Goal: Information Seeking & Learning: Compare options

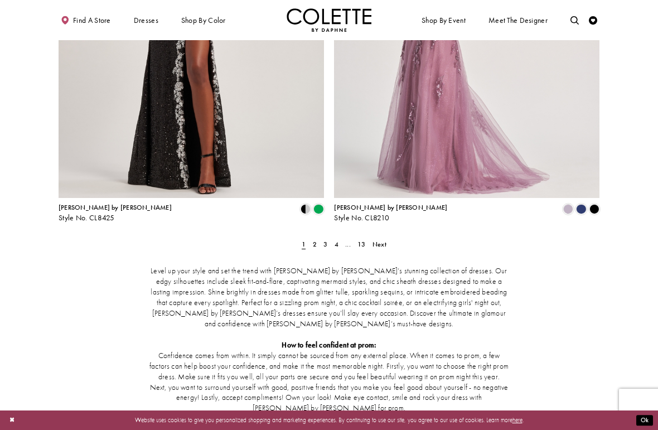
scroll to position [1500, 0]
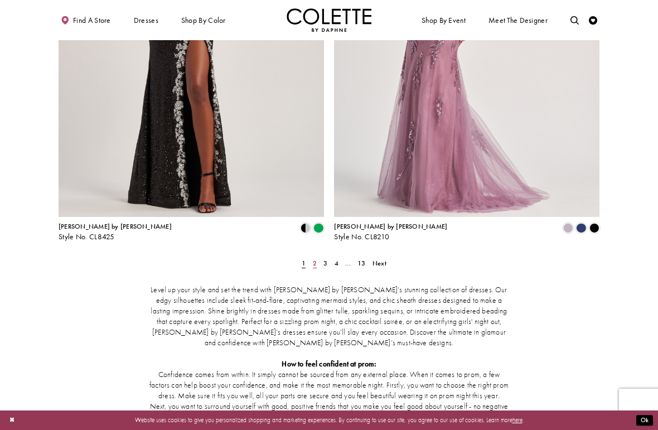
click at [315, 259] on span "2" at bounding box center [315, 263] width 4 height 9
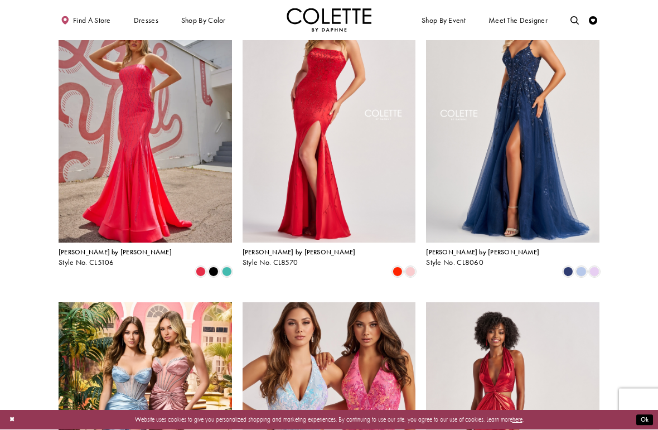
scroll to position [61, 0]
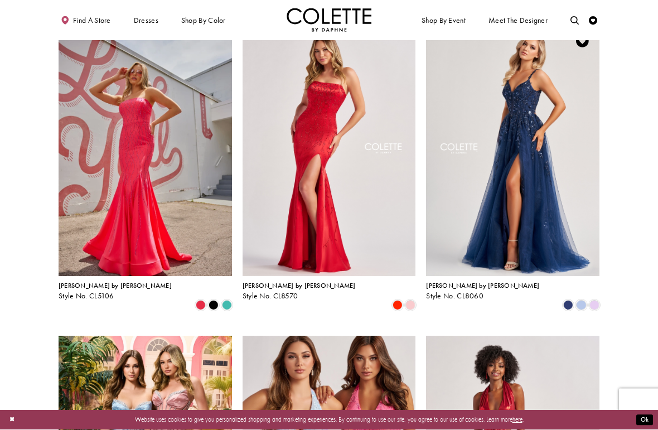
click at [501, 299] on div "Product List" at bounding box center [548, 305] width 105 height 13
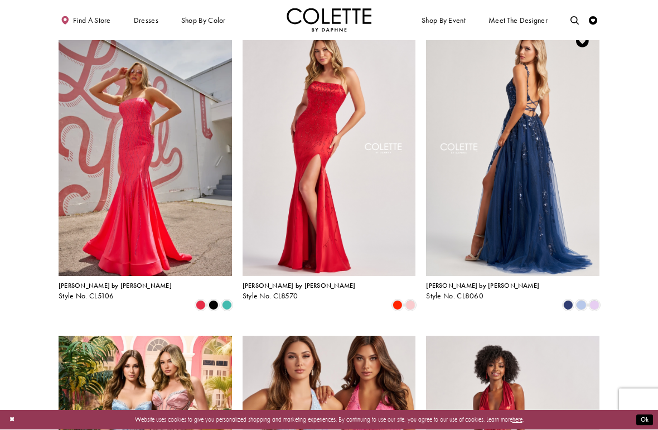
click at [565, 178] on img "Visit Colette by Daphne Style No. CL8060 Page" at bounding box center [512, 151] width 173 height 252
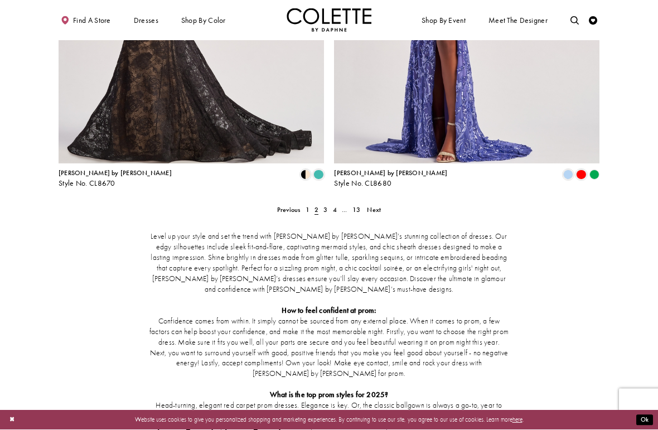
scroll to position [1488, 0]
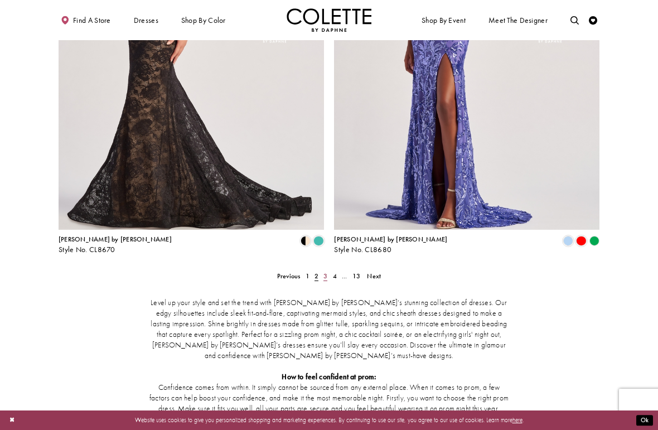
click at [322, 270] on link "3" at bounding box center [325, 276] width 9 height 12
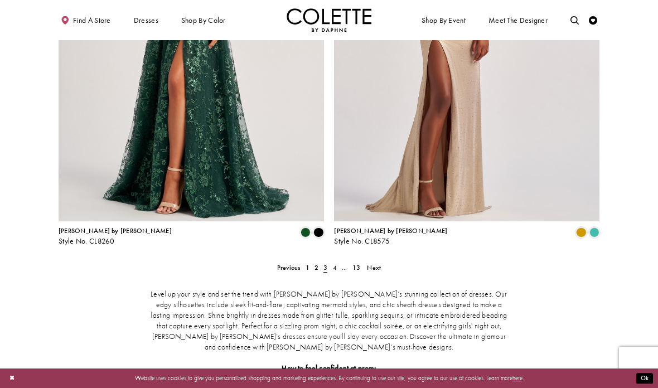
scroll to position [1503, 0]
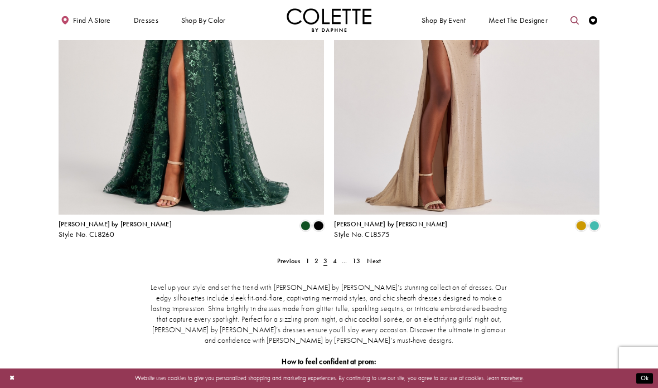
click at [570, 19] on icon "Toggle search" at bounding box center [574, 20] width 8 height 8
click at [519, 21] on input "Search" at bounding box center [530, 20] width 101 height 13
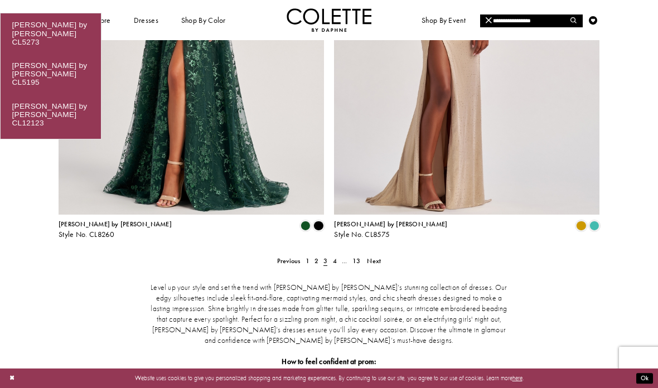
type input "**********"
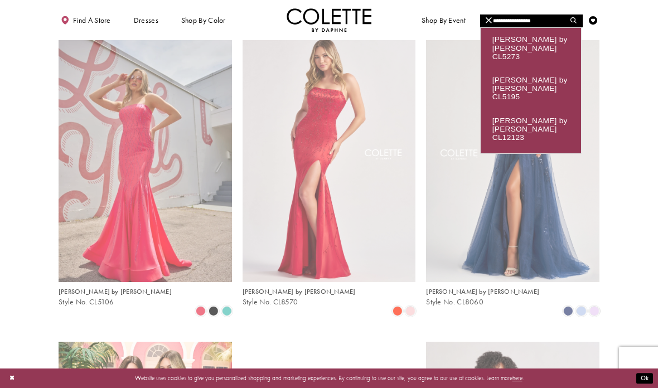
scroll to position [45, 0]
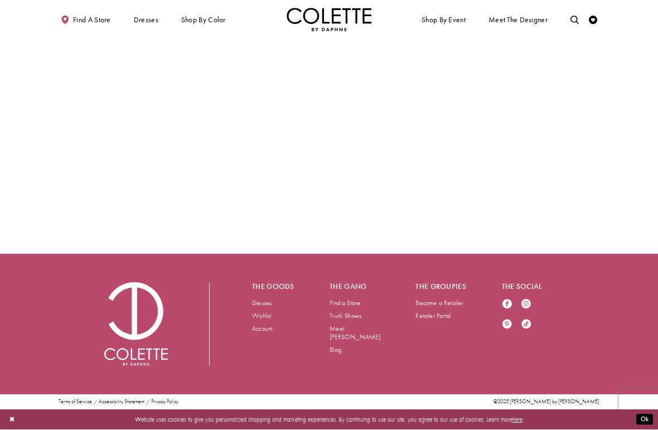
scroll to position [1864, 0]
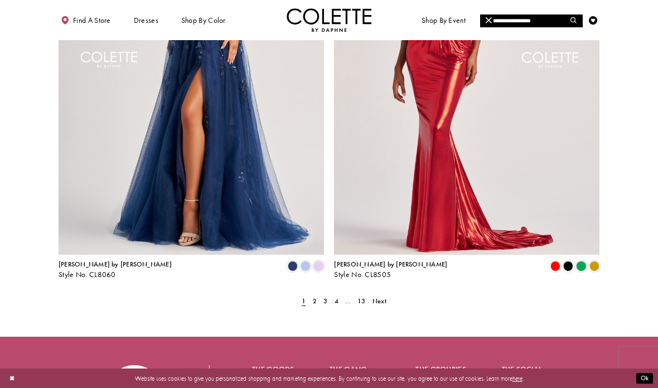
scroll to position [1457, 0]
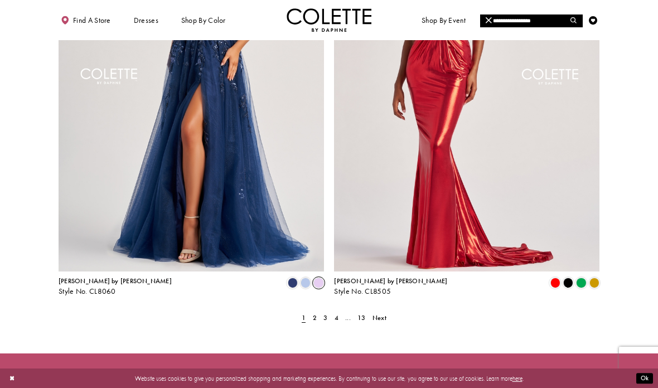
click at [317, 278] on span "Product List" at bounding box center [318, 283] width 10 height 10
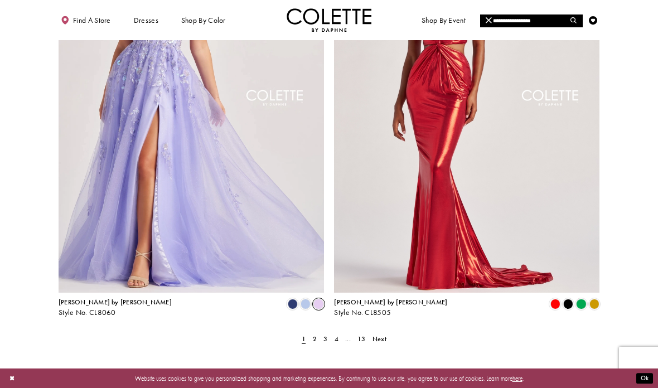
scroll to position [1451, 0]
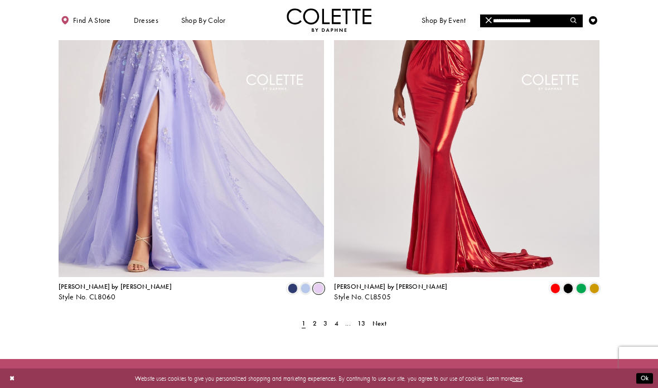
click at [308, 318] on span "1" at bounding box center [303, 324] width 9 height 12
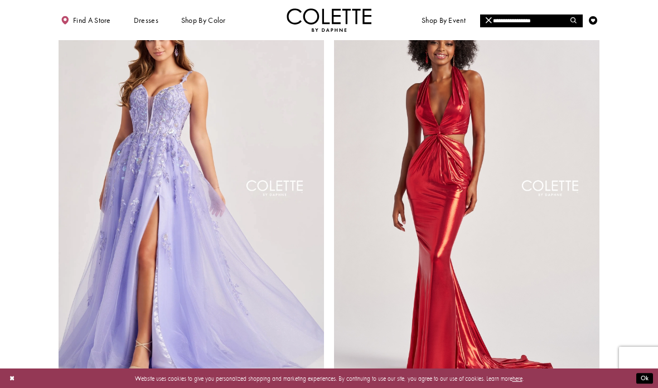
scroll to position [1349, 0]
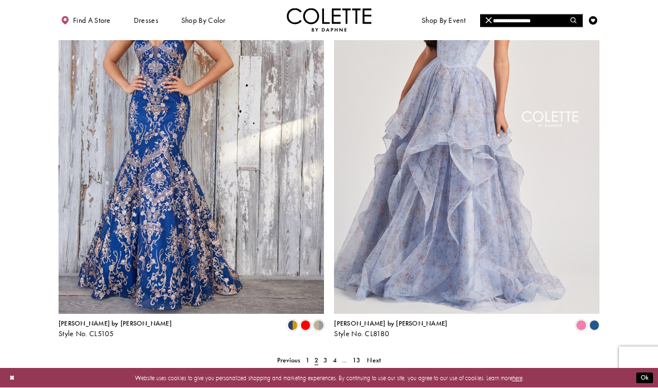
scroll to position [1426, 0]
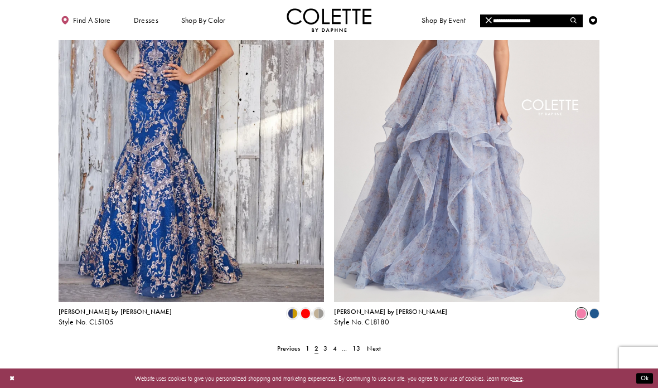
click at [580, 308] on span "Product List" at bounding box center [581, 313] width 10 height 10
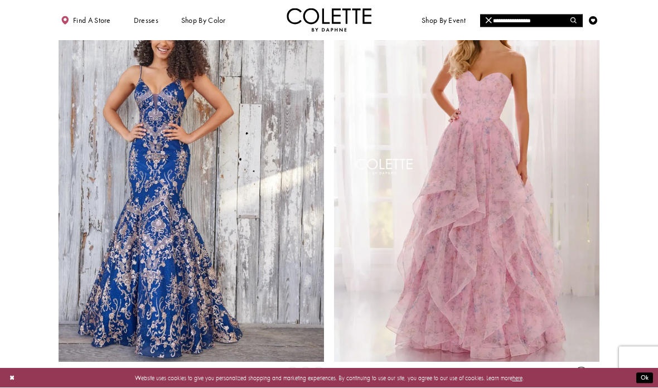
scroll to position [1369, 0]
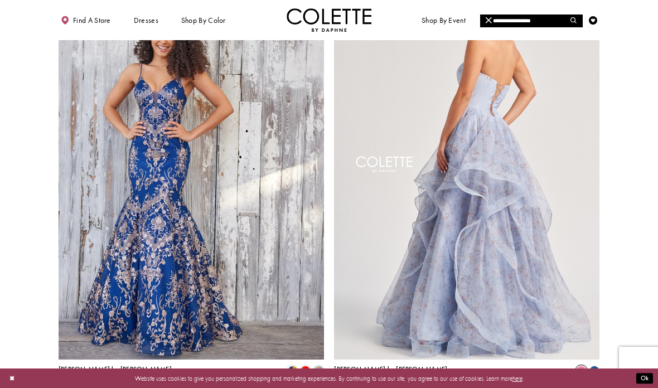
click at [483, 276] on img "Visit Colette by Daphne Style No. CL8180 Page" at bounding box center [466, 167] width 265 height 386
click at [495, 245] on img "Visit Colette by Daphne Style No. CL8180 Page" at bounding box center [466, 167] width 265 height 386
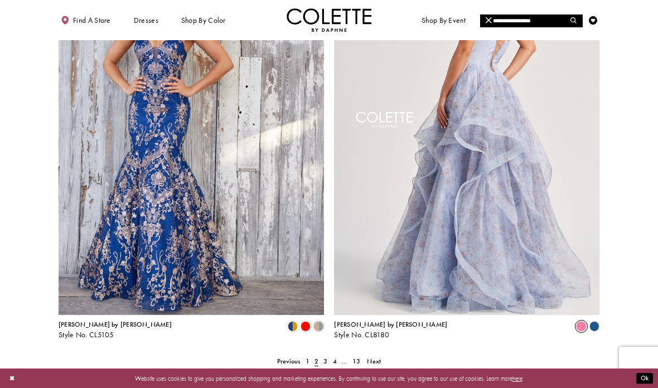
scroll to position [1444, 0]
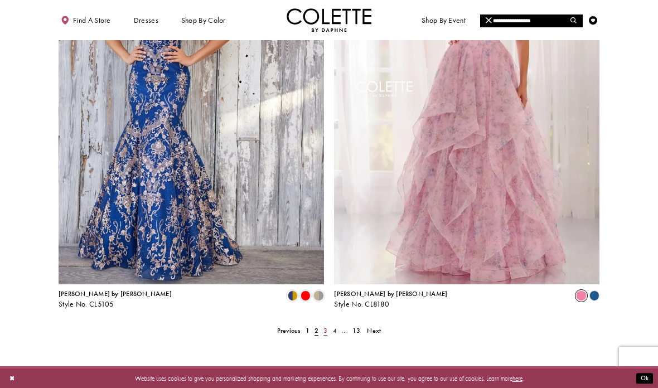
click at [324, 326] on span "3" at bounding box center [325, 330] width 4 height 9
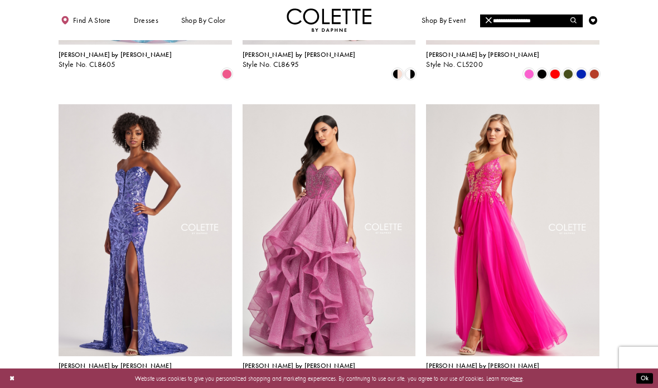
scroll to position [308, 0]
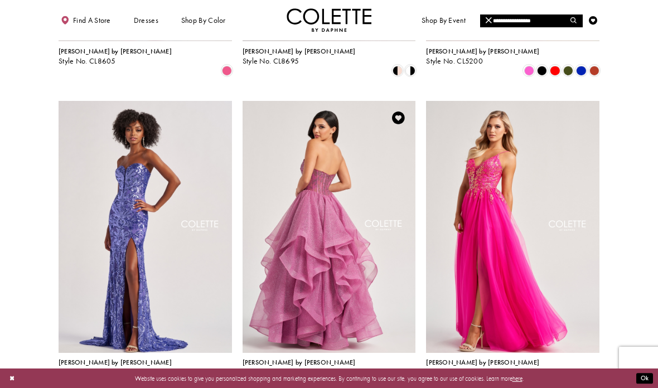
click at [332, 307] on img "Visit Colette by Daphne Style No. CL8200 Page" at bounding box center [328, 227] width 173 height 252
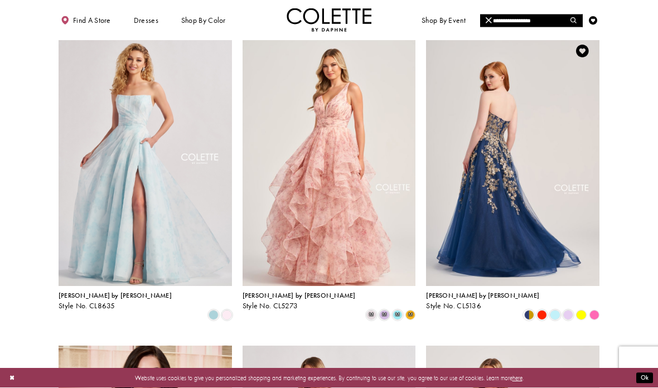
scroll to position [686, 0]
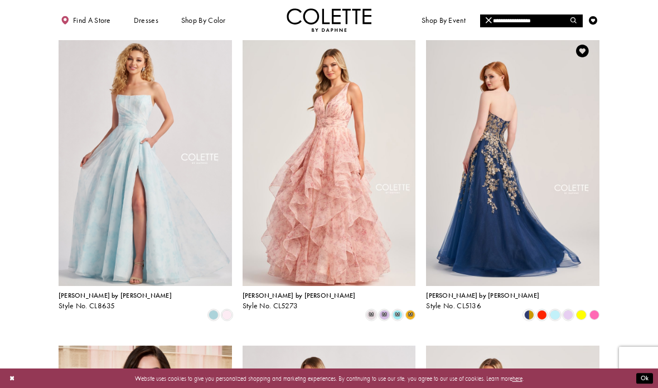
click at [479, 261] on img "Visit Colette by Daphne Style No. CL5136 Page" at bounding box center [512, 160] width 173 height 252
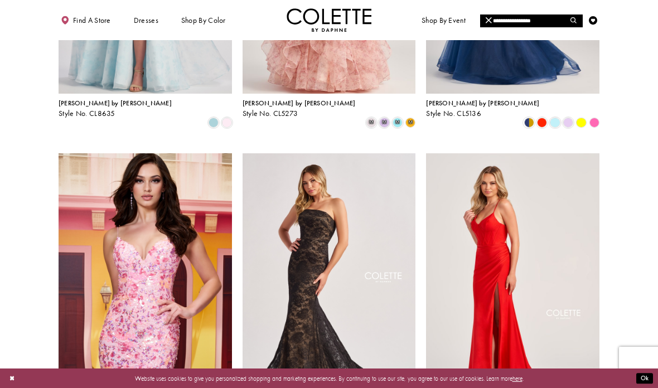
scroll to position [900, 0]
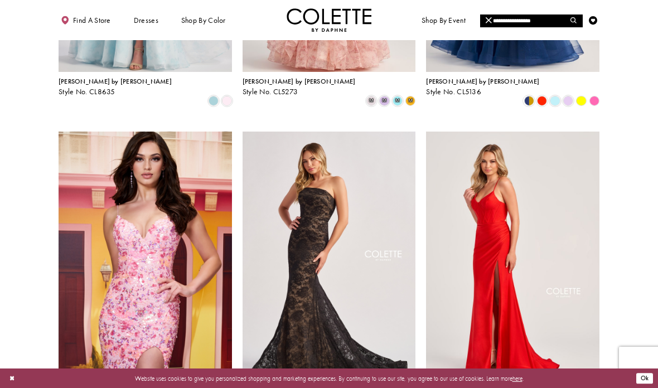
click at [646, 383] on button "Ok" at bounding box center [644, 378] width 17 height 11
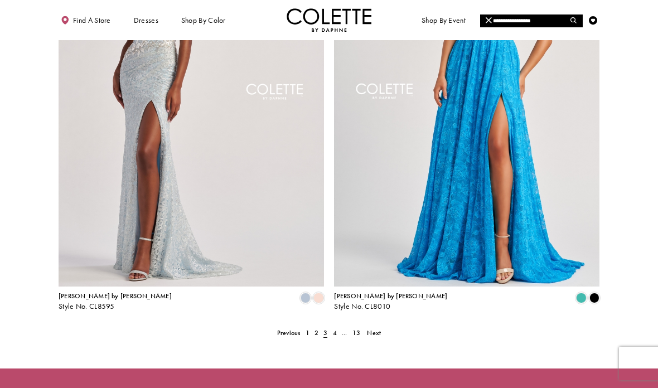
scroll to position [1489, 0]
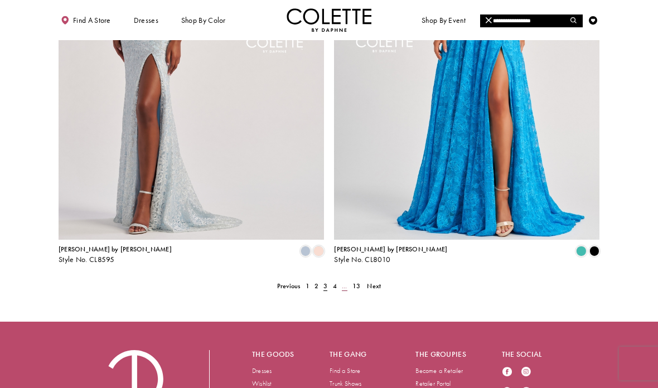
click at [341, 280] on link "..." at bounding box center [344, 286] width 11 height 12
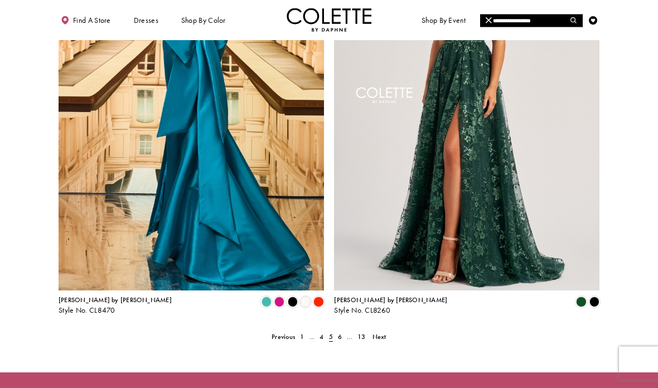
scroll to position [1489, 0]
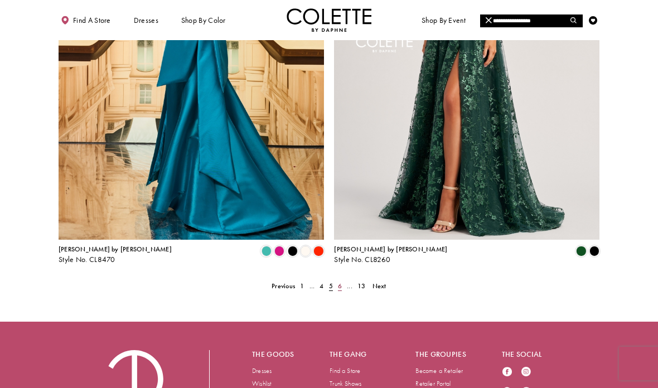
click at [341, 281] on span "6" at bounding box center [340, 285] width 4 height 9
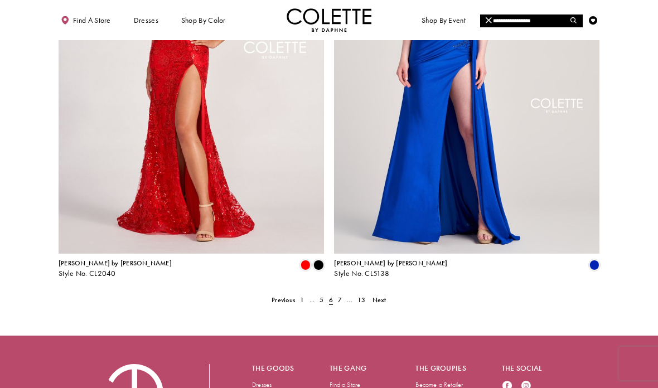
scroll to position [1489, 0]
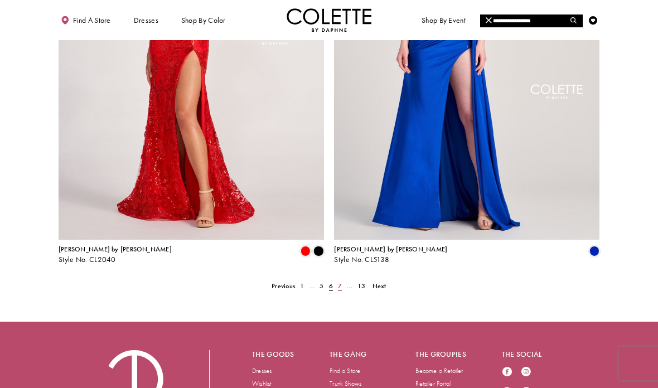
click at [338, 281] on span "7" at bounding box center [340, 285] width 4 height 9
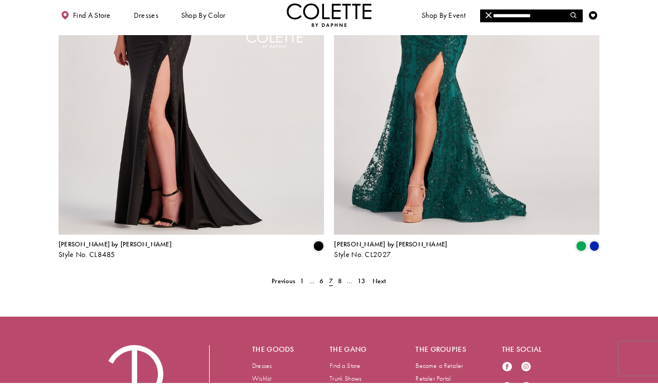
scroll to position [1533, 0]
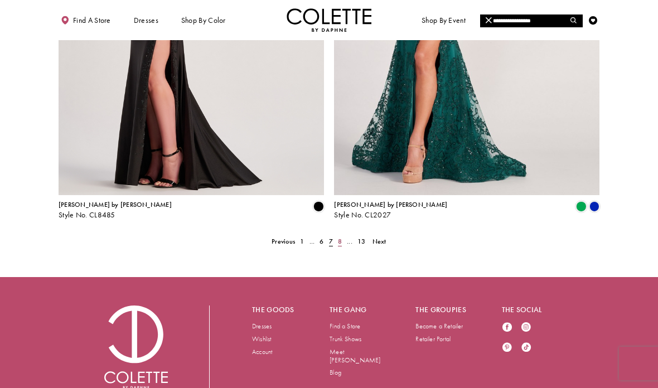
click at [338, 237] on span "8" at bounding box center [340, 241] width 4 height 9
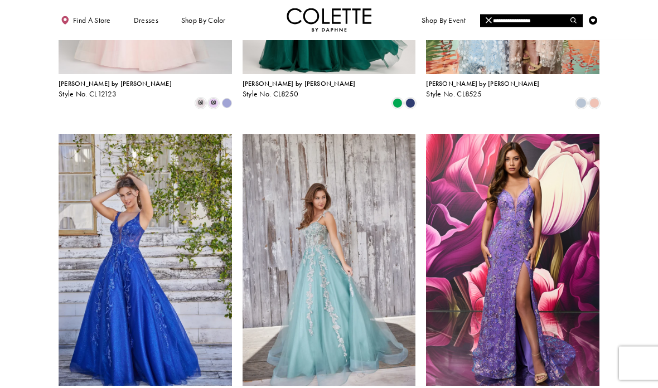
scroll to position [618, 0]
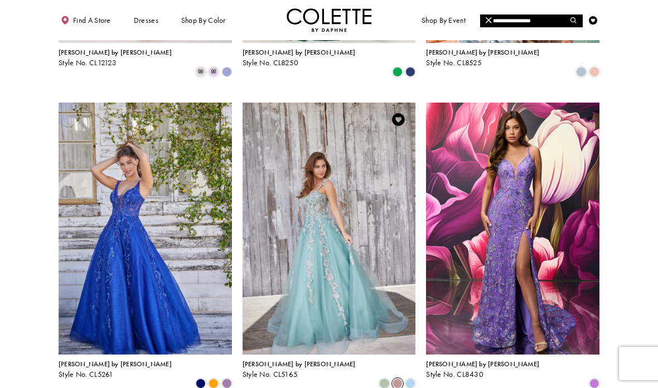
click at [396, 378] on span "Product List" at bounding box center [397, 383] width 10 height 10
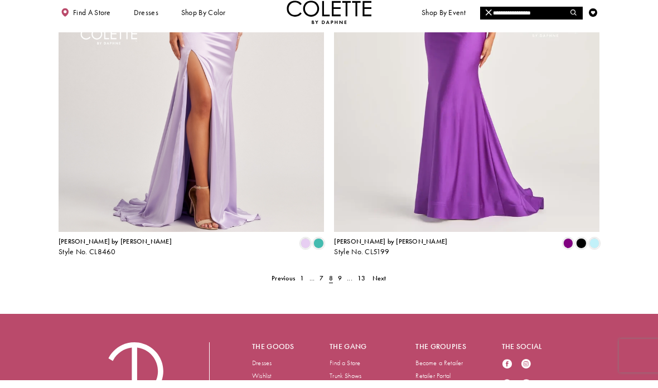
scroll to position [1533, 0]
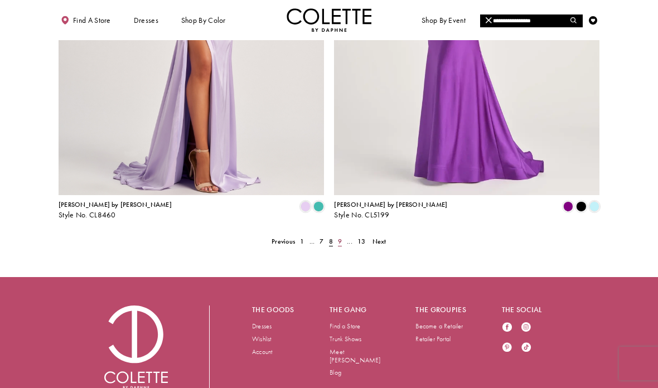
click at [339, 237] on span "9" at bounding box center [340, 241] width 4 height 9
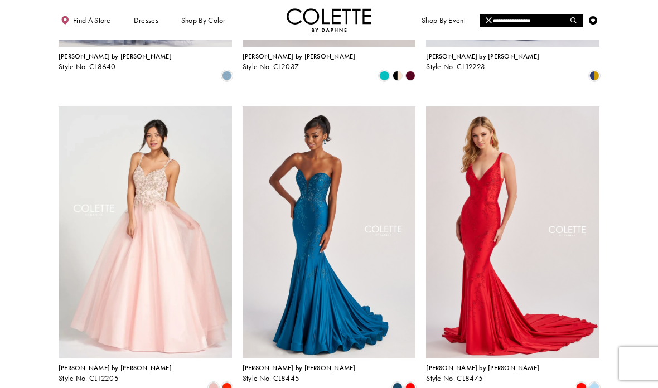
scroll to position [611, 0]
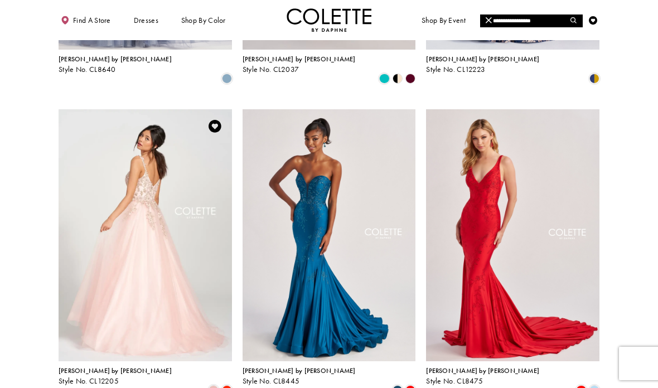
click at [113, 268] on img "Visit Colette by Daphne Style No. CL12205 Page" at bounding box center [145, 235] width 173 height 252
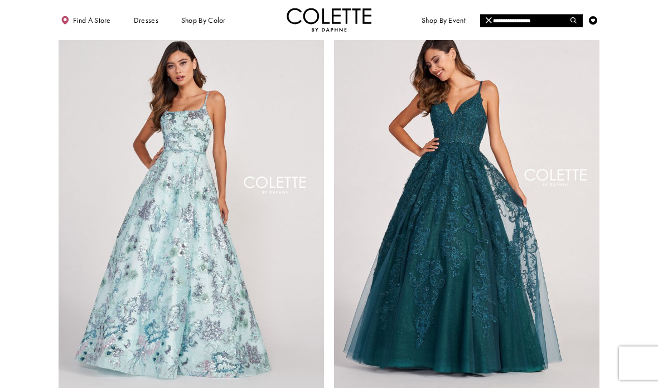
scroll to position [1345, 0]
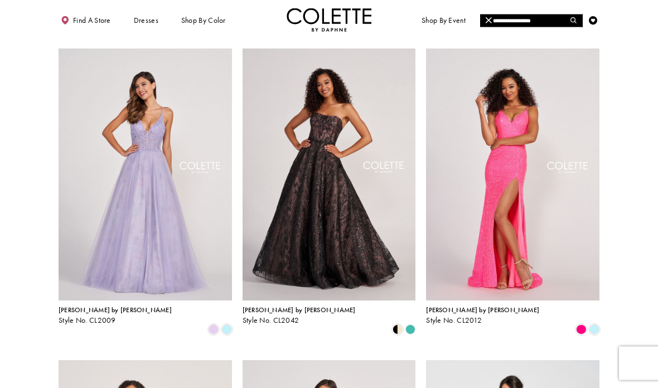
scroll to position [354, 0]
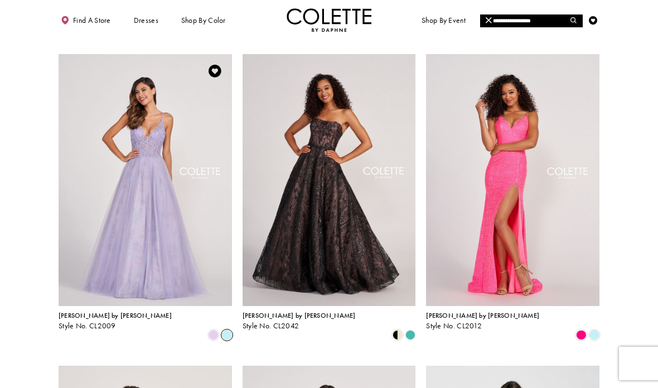
click at [225, 330] on span "Product List" at bounding box center [227, 335] width 10 height 10
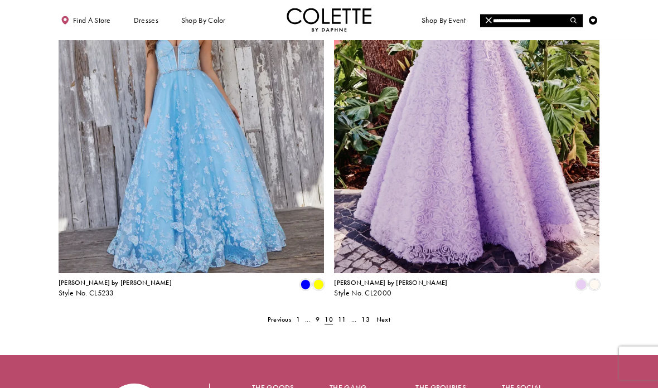
scroll to position [1471, 0]
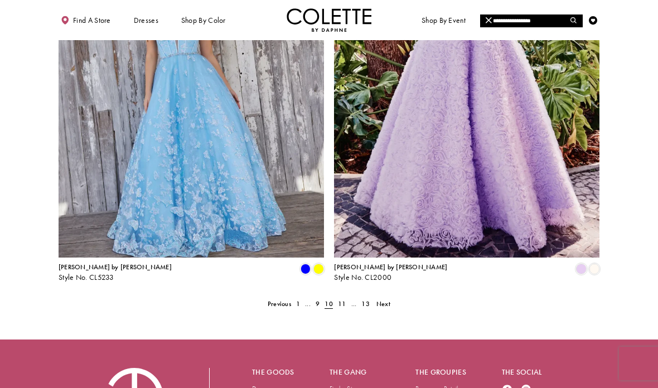
click at [332, 299] on span "10" at bounding box center [328, 303] width 8 height 9
click at [340, 299] on span "11" at bounding box center [342, 303] width 8 height 9
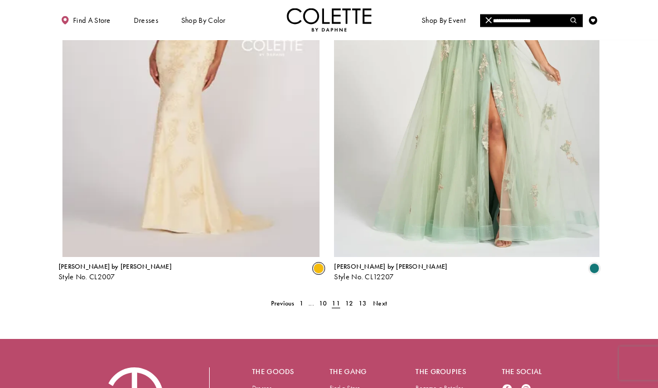
scroll to position [1489, 0]
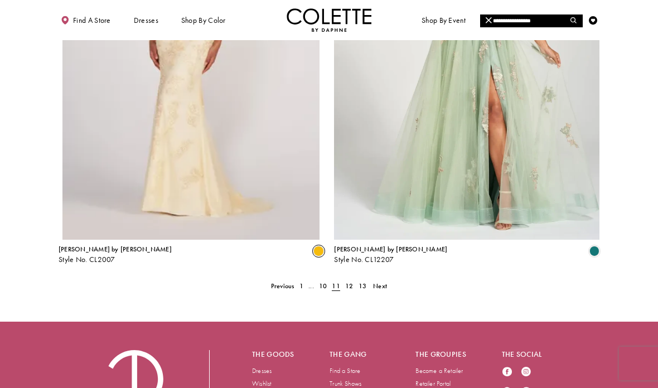
click at [31, 322] on div "The goods Dresses Wishlist Account The gang Find a Store Trunk Shows Meet Daphn…" at bounding box center [329, 392] width 658 height 140
click at [351, 281] on span "12" at bounding box center [349, 285] width 8 height 9
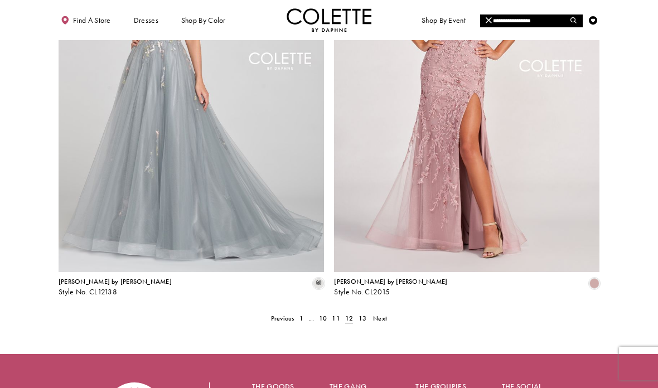
scroll to position [1405, 0]
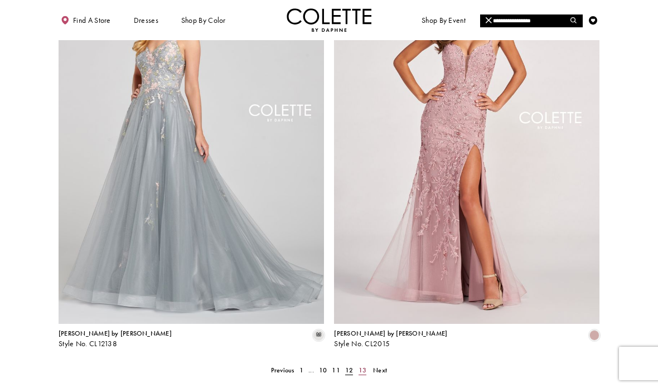
click at [358, 366] on span "13" at bounding box center [362, 370] width 8 height 9
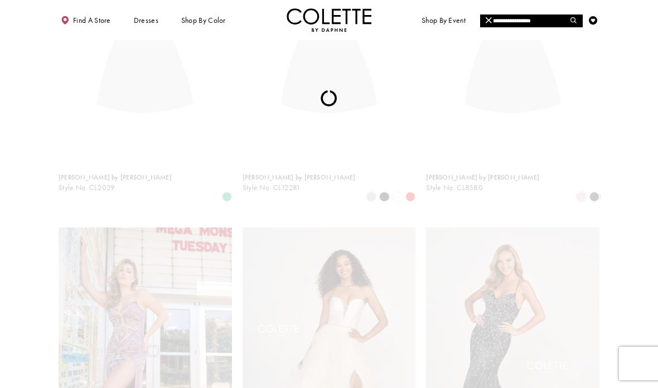
scroll to position [56, 0]
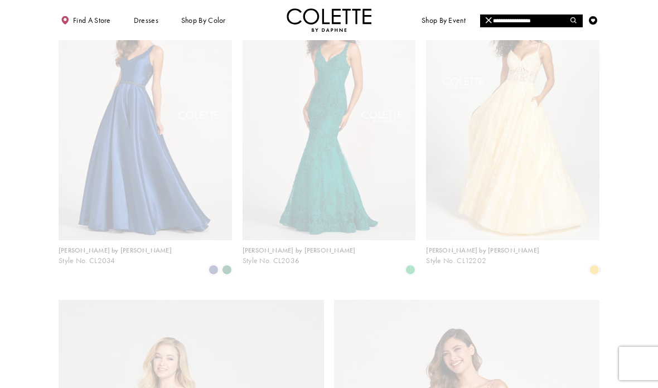
scroll to position [56, 0]
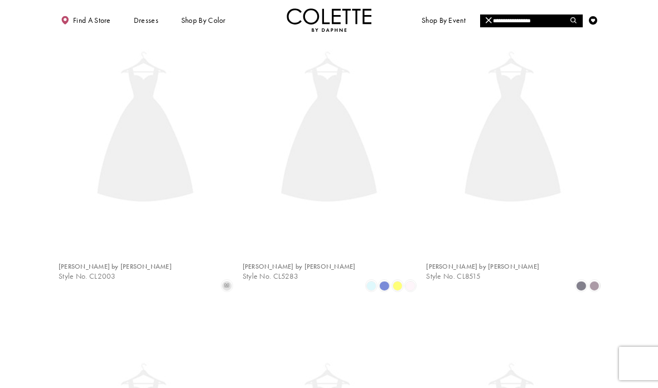
scroll to position [56, 0]
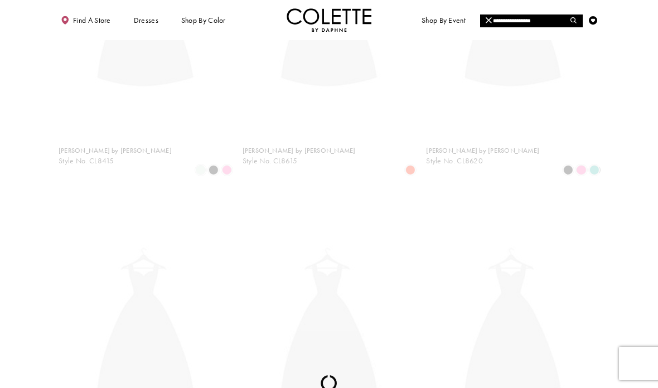
scroll to position [56, 0]
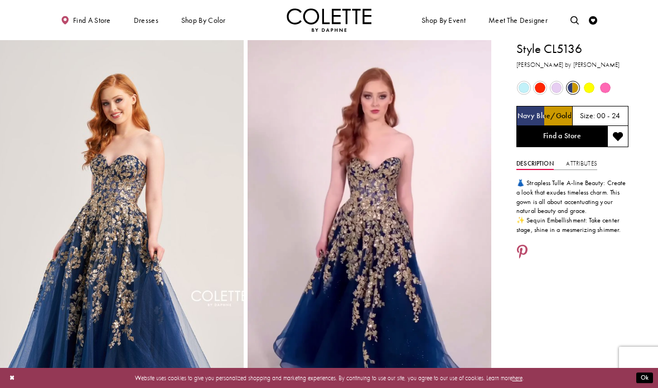
scroll to position [20, 0]
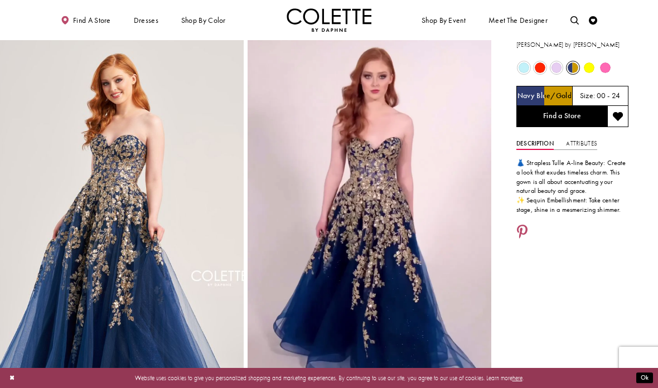
click at [555, 64] on span "Product color controls state depends on size chosen" at bounding box center [556, 67] width 11 height 11
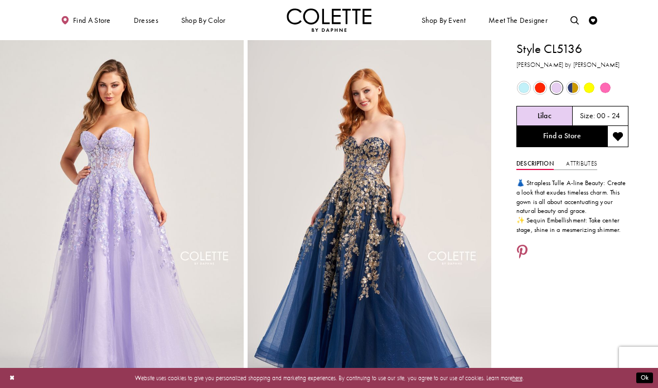
scroll to position [4, 0]
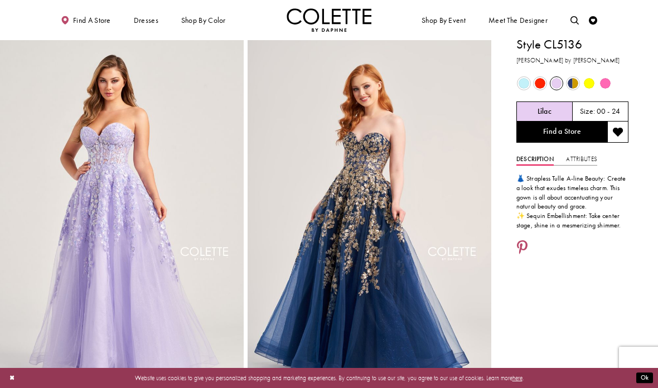
click at [517, 79] on div "Out of Stock" at bounding box center [523, 83] width 15 height 15
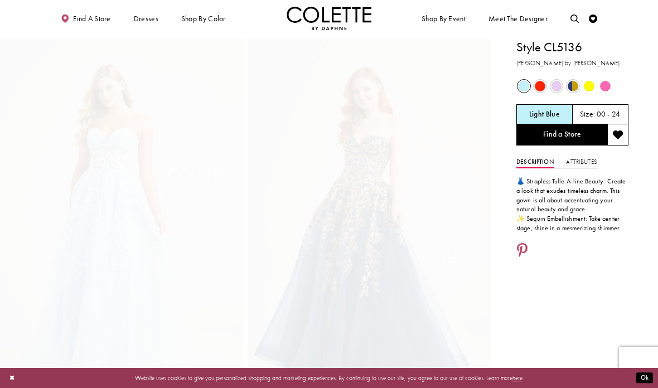
scroll to position [0, 0]
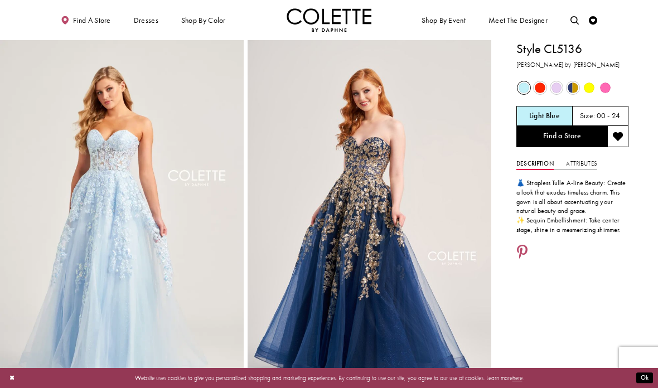
click at [603, 87] on span "Product color controls state depends on size chosen" at bounding box center [605, 87] width 11 height 11
click at [608, 84] on span "Product color controls state depends on size chosen" at bounding box center [605, 87] width 11 height 11
click at [597, 80] on div "Out of Stock" at bounding box center [605, 88] width 16 height 16
click at [611, 80] on div "Out of Stock" at bounding box center [605, 88] width 16 height 16
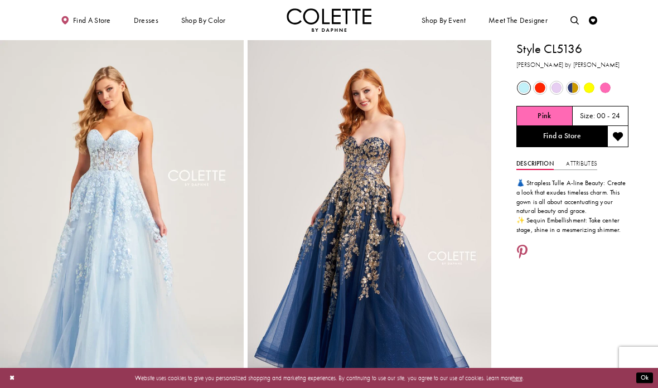
click at [603, 80] on div "Out of Stock" at bounding box center [604, 87] width 15 height 15
click at [609, 82] on span "Product color controls state depends on size chosen" at bounding box center [605, 87] width 11 height 11
click at [601, 85] on span "Product color controls state depends on size chosen" at bounding box center [605, 87] width 11 height 11
click at [605, 80] on div "Out of Stock" at bounding box center [604, 87] width 15 height 15
click at [557, 86] on span "Product color controls state depends on size chosen" at bounding box center [556, 87] width 11 height 11
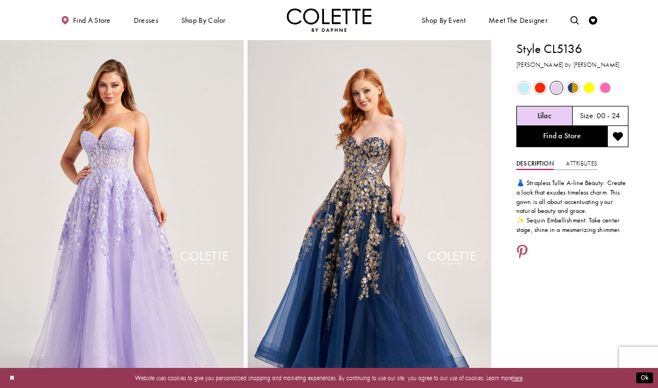
click at [611, 82] on div "Out of Stock" at bounding box center [604, 87] width 15 height 15
click at [600, 82] on div "Out of Stock" at bounding box center [604, 87] width 15 height 15
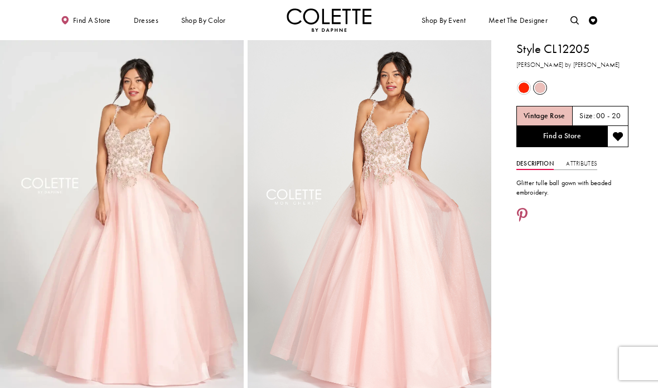
click at [529, 67] on h3 "[PERSON_NAME] by [PERSON_NAME]" at bounding box center [572, 64] width 112 height 9
click at [518, 82] on div "Out of Stock" at bounding box center [523, 87] width 15 height 15
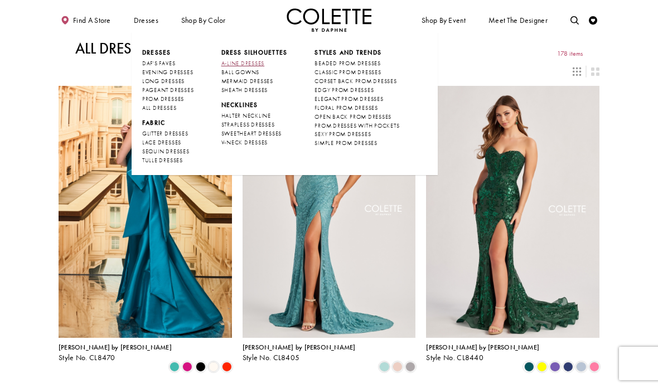
click at [235, 61] on span "A-LINE DRESSES" at bounding box center [242, 63] width 43 height 7
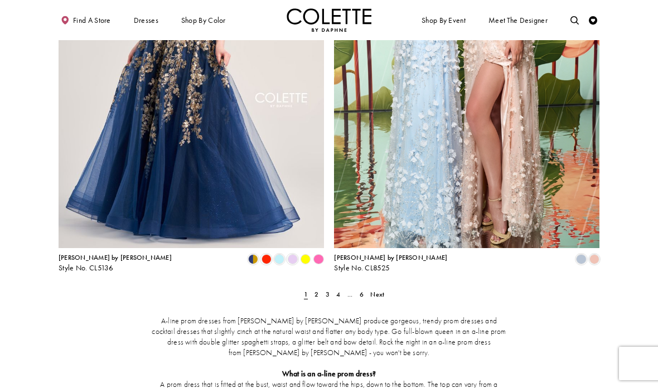
scroll to position [1459, 0]
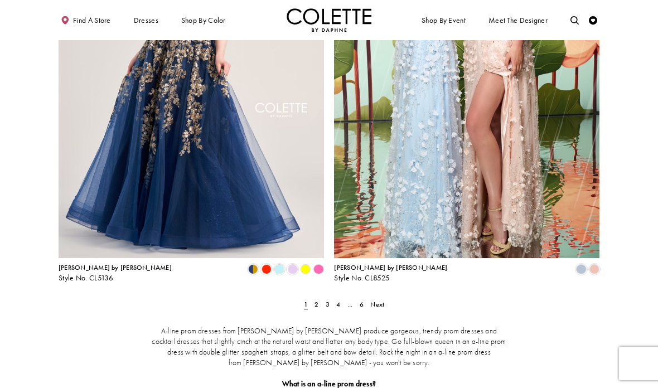
click at [307, 300] on span "1" at bounding box center [306, 304] width 4 height 9
click at [313, 298] on link "2" at bounding box center [316, 304] width 9 height 12
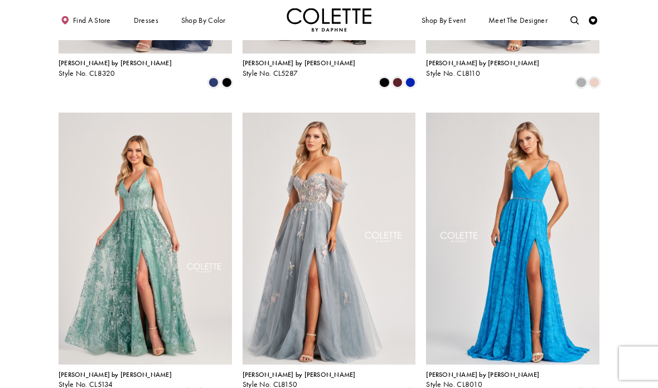
scroll to position [613, 0]
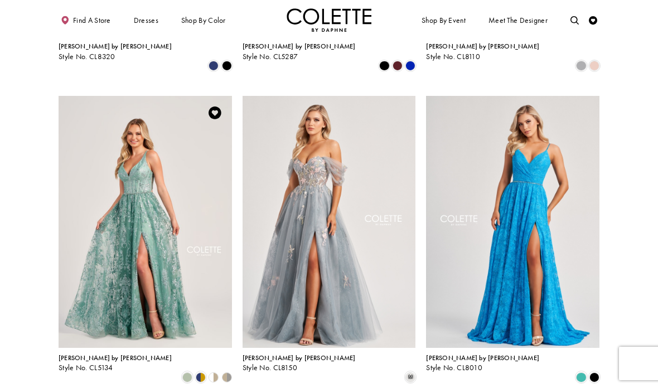
click at [213, 371] on polygon "Product List" at bounding box center [210, 377] width 6 height 13
click at [216, 371] on polygon "Product List" at bounding box center [216, 377] width 6 height 13
click at [202, 372] on span "Product List" at bounding box center [201, 377] width 10 height 10
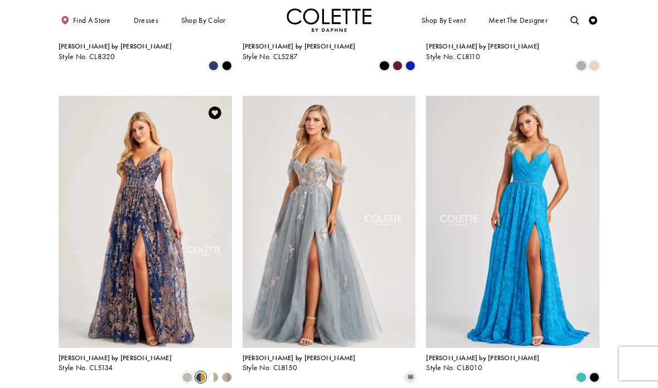
click at [211, 371] on polygon "Product List" at bounding box center [210, 377] width 6 height 13
click at [216, 371] on polygon "Product List" at bounding box center [216, 377] width 6 height 13
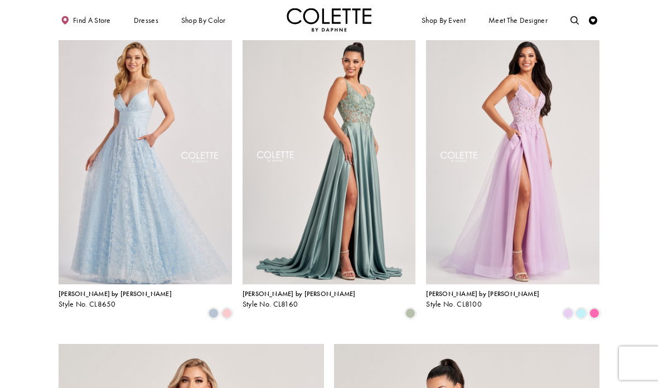
scroll to position [988, 0]
click at [597, 308] on span "Product List" at bounding box center [594, 313] width 10 height 10
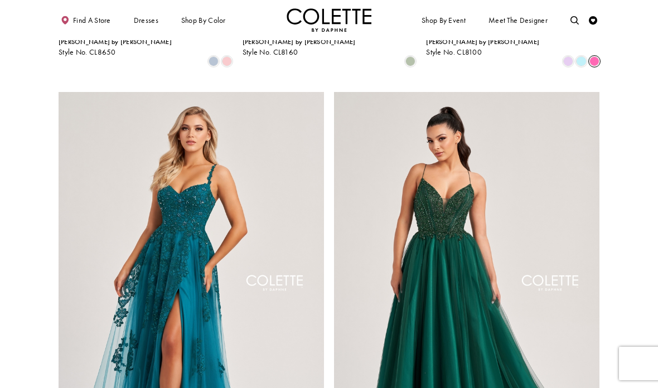
scroll to position [1324, 0]
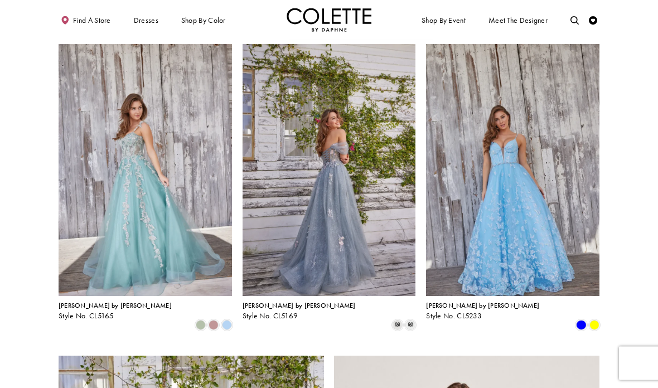
scroll to position [985, 0]
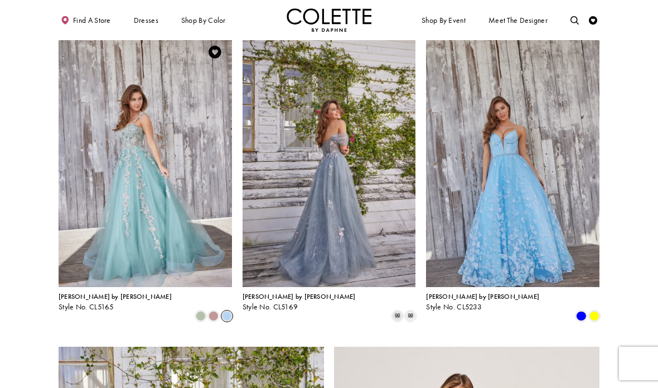
click at [225, 311] on span "Product List" at bounding box center [227, 316] width 10 height 10
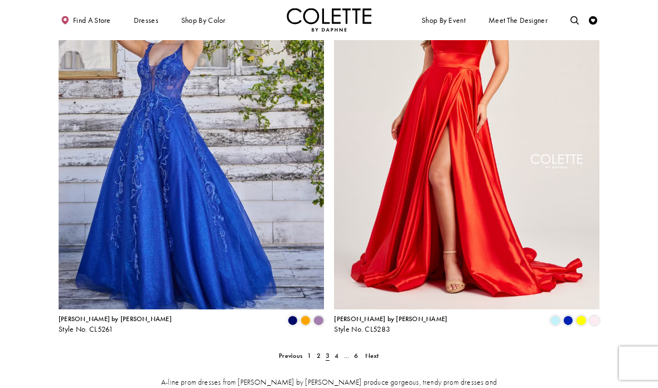
scroll to position [1416, 0]
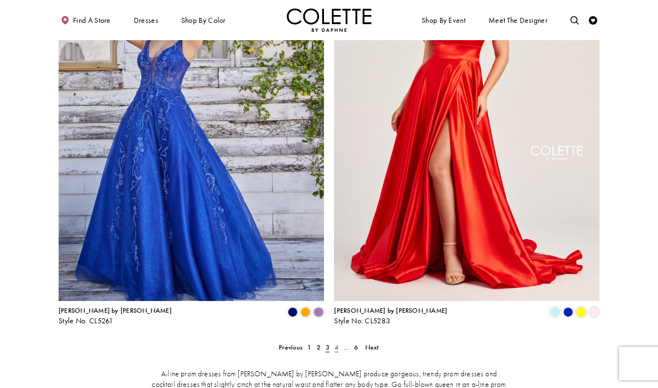
click at [333, 341] on link "4" at bounding box center [336, 347] width 9 height 12
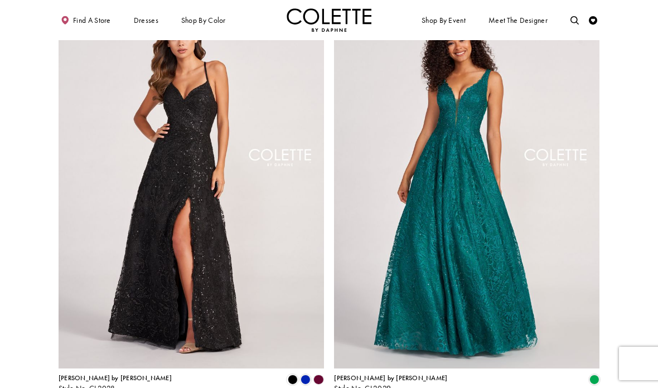
scroll to position [1358, 0]
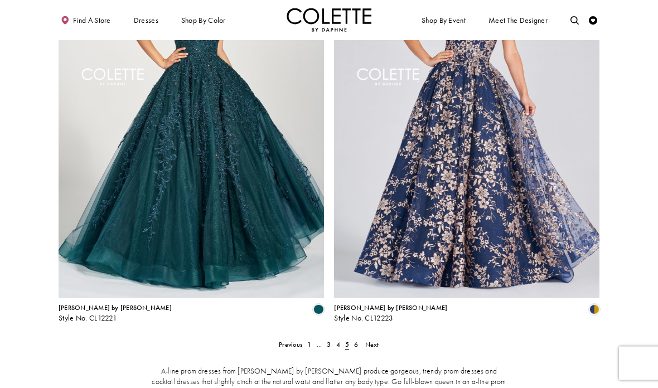
scroll to position [1447, 0]
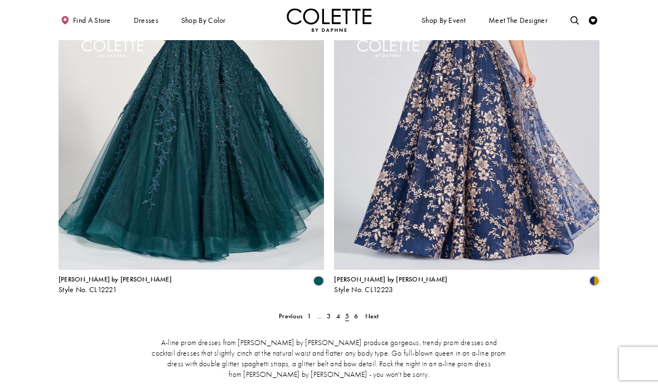
click at [349, 312] on span "5" at bounding box center [347, 316] width 4 height 9
click at [352, 310] on link "6" at bounding box center [356, 316] width 9 height 12
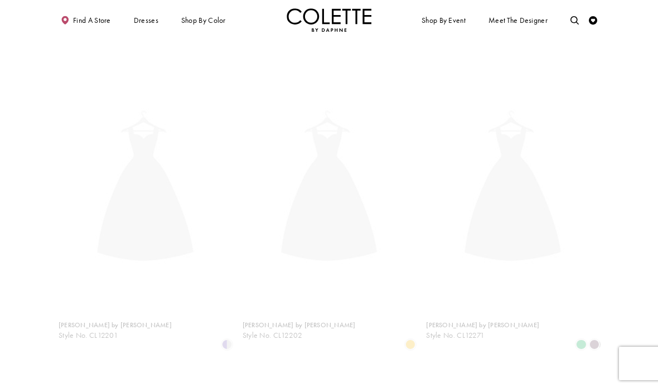
scroll to position [45, 0]
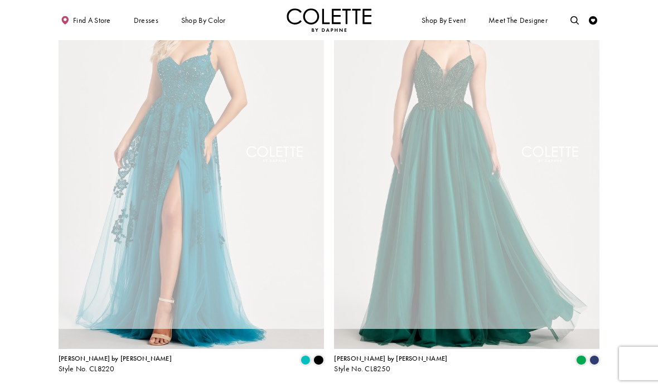
scroll to position [473, 0]
